Goal: Task Accomplishment & Management: Manage account settings

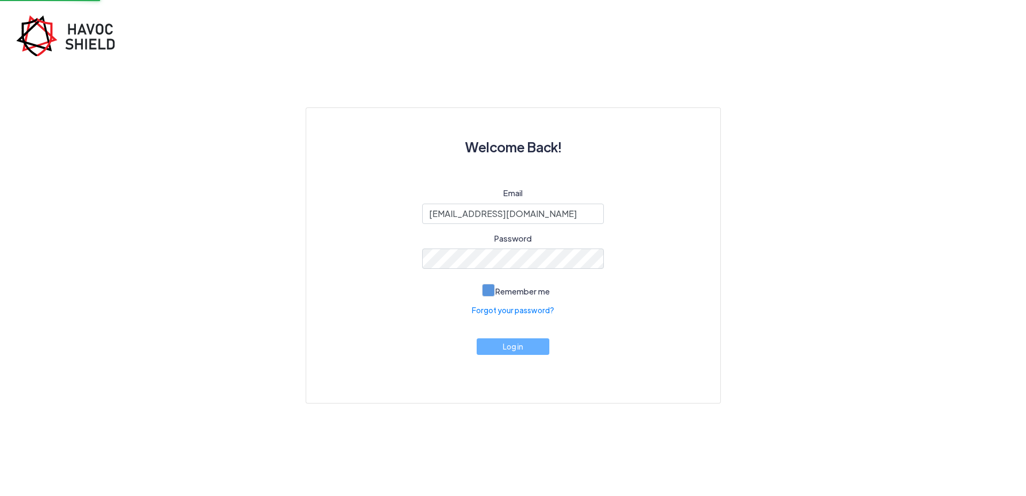
click at [492, 295] on span at bounding box center [488, 290] width 13 height 13
click at [0, 0] on input "Remember me" at bounding box center [0, 0] width 0 height 0
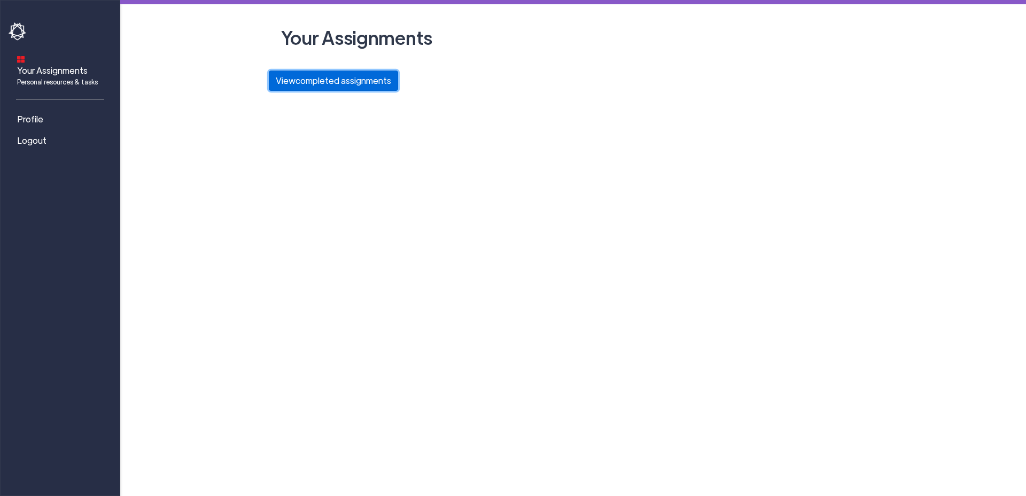
click at [338, 80] on button "View completed assignments" at bounding box center [333, 81] width 129 height 20
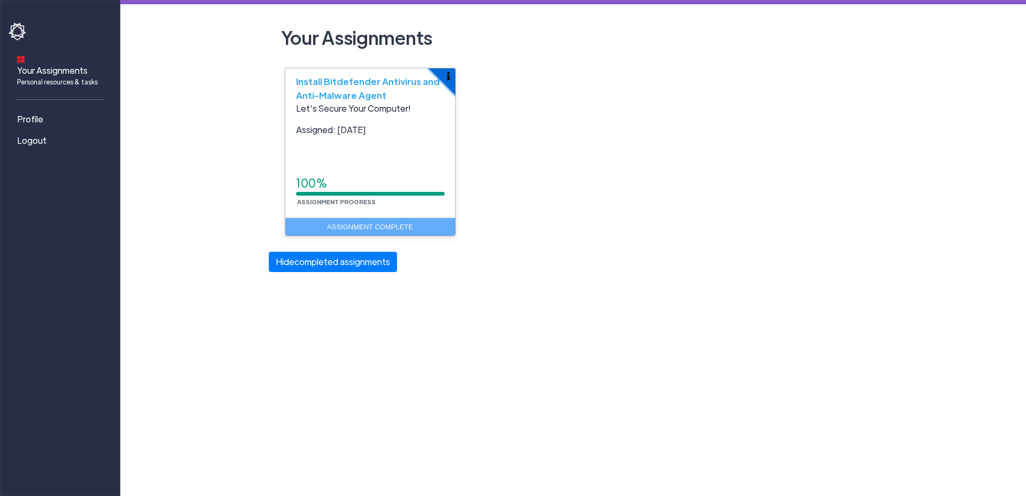
click at [450, 76] on img "button" at bounding box center [448, 76] width 3 height 9
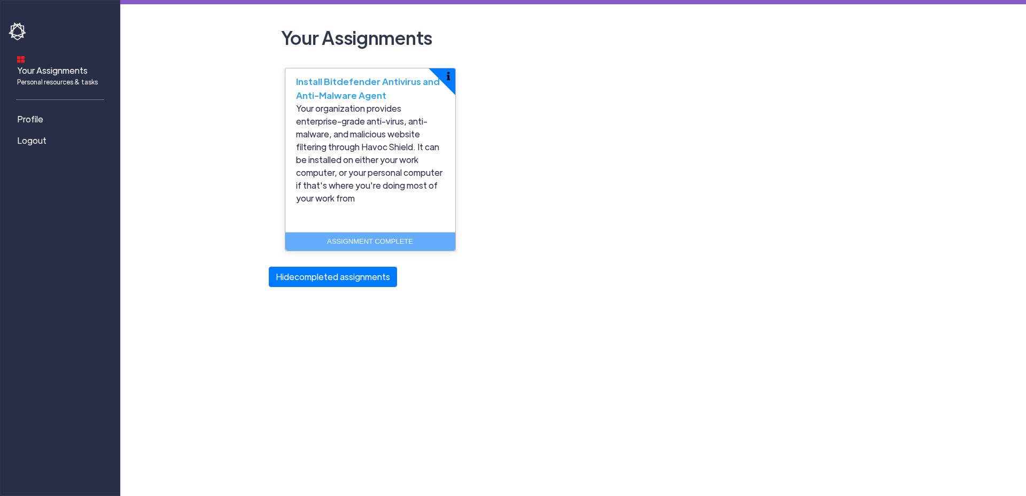
click at [386, 98] on div "Install Bitdefender Antivirus and Anti-Malware Agent" at bounding box center [370, 85] width 170 height 34
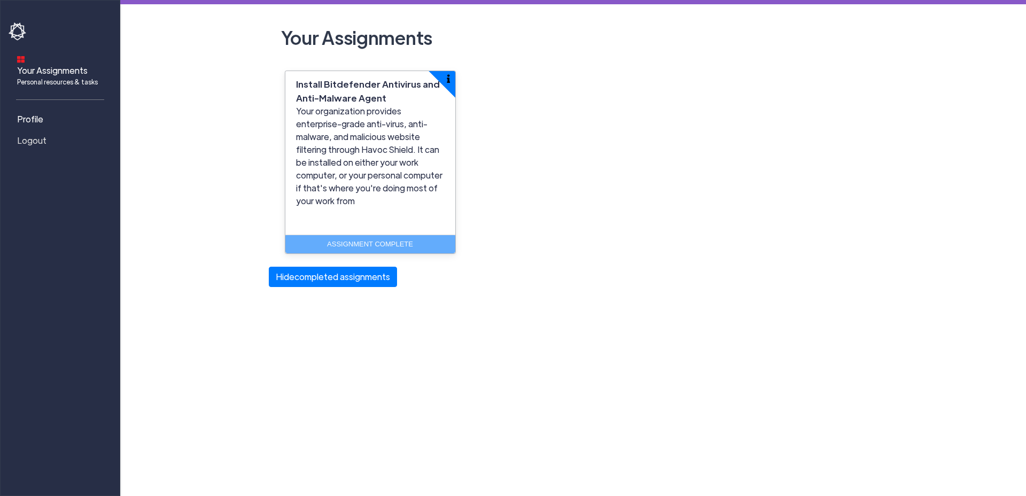
click at [45, 134] on span "Logout" at bounding box center [31, 140] width 29 height 13
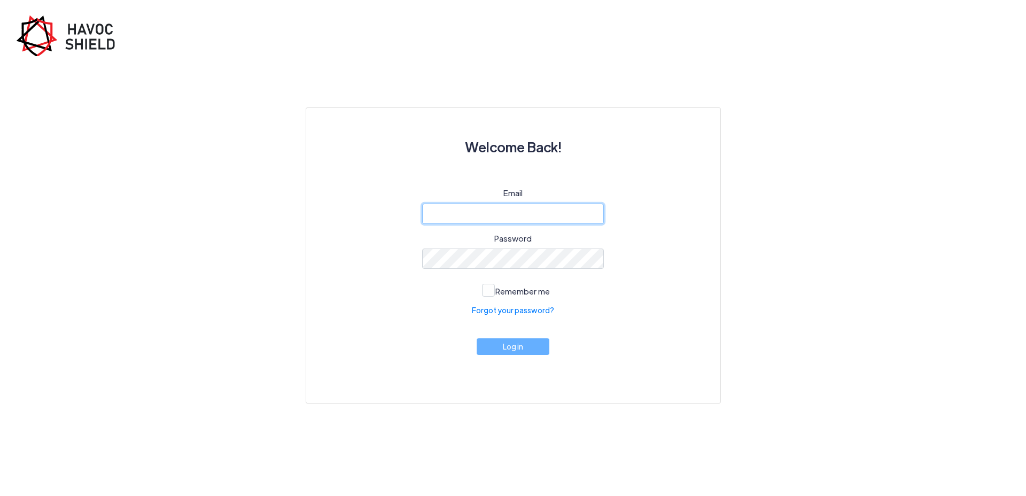
type input "cyber@ijk.international"
